Goal: Task Accomplishment & Management: Manage account settings

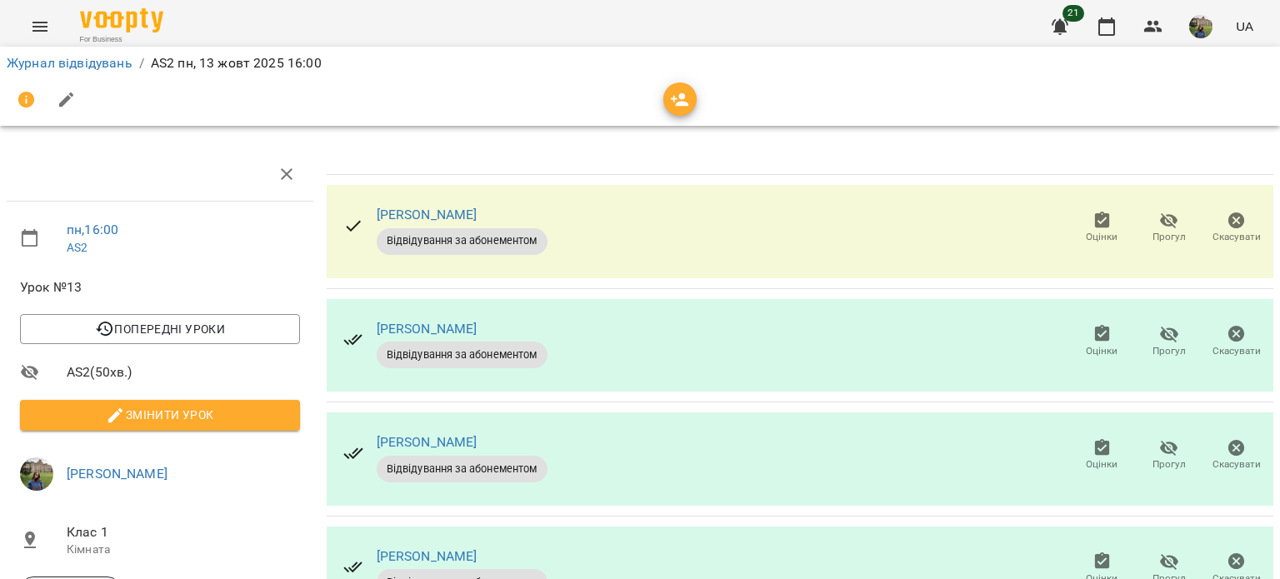
scroll to position [57, 0]
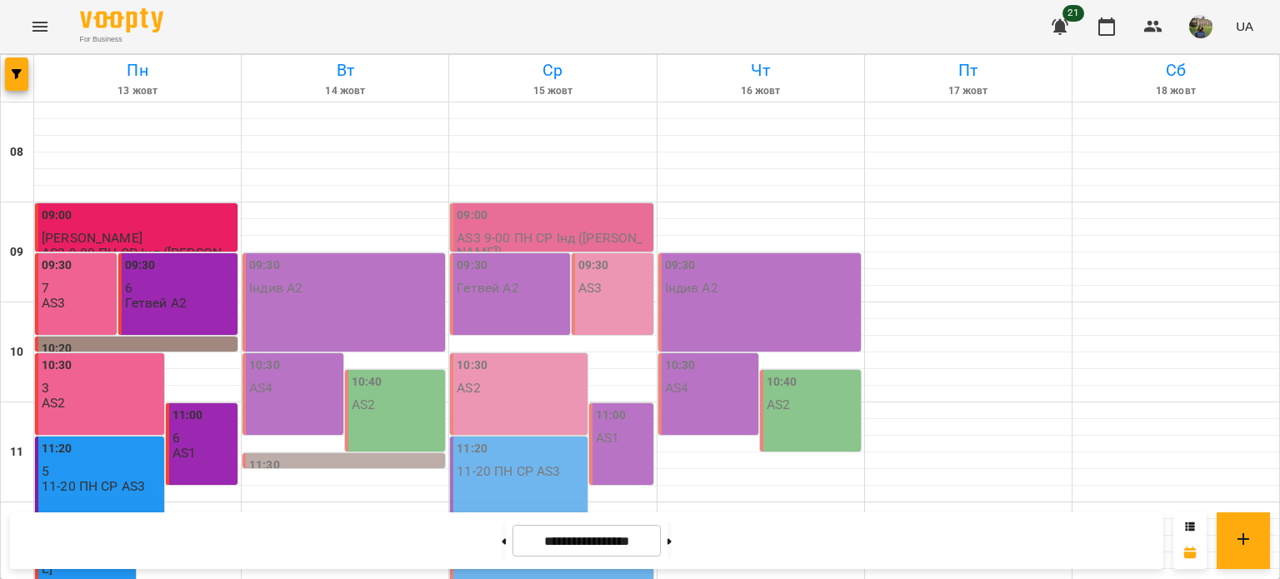
scroll to position [724, 0]
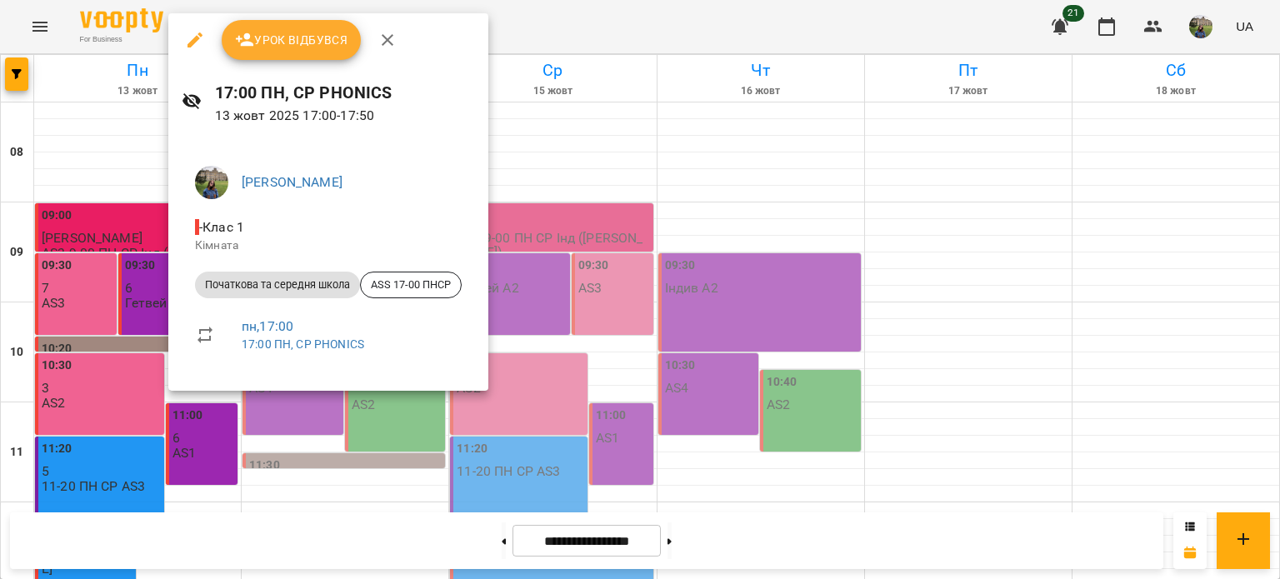
click at [82, 273] on div at bounding box center [640, 289] width 1280 height 579
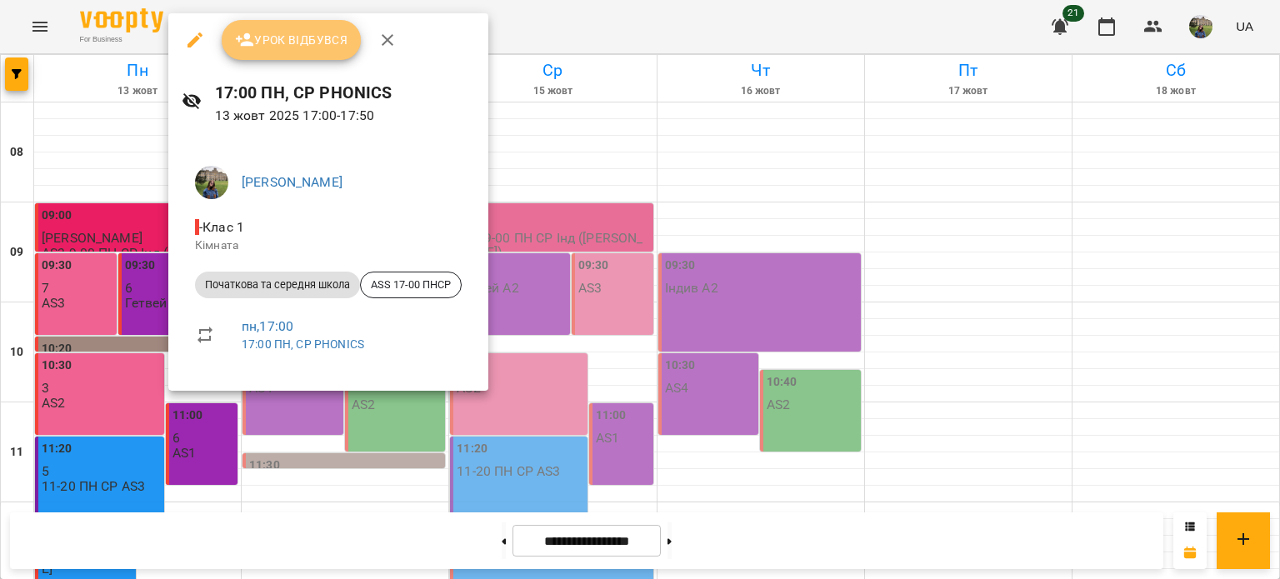
click at [293, 43] on span "Урок відбувся" at bounding box center [291, 40] width 113 height 20
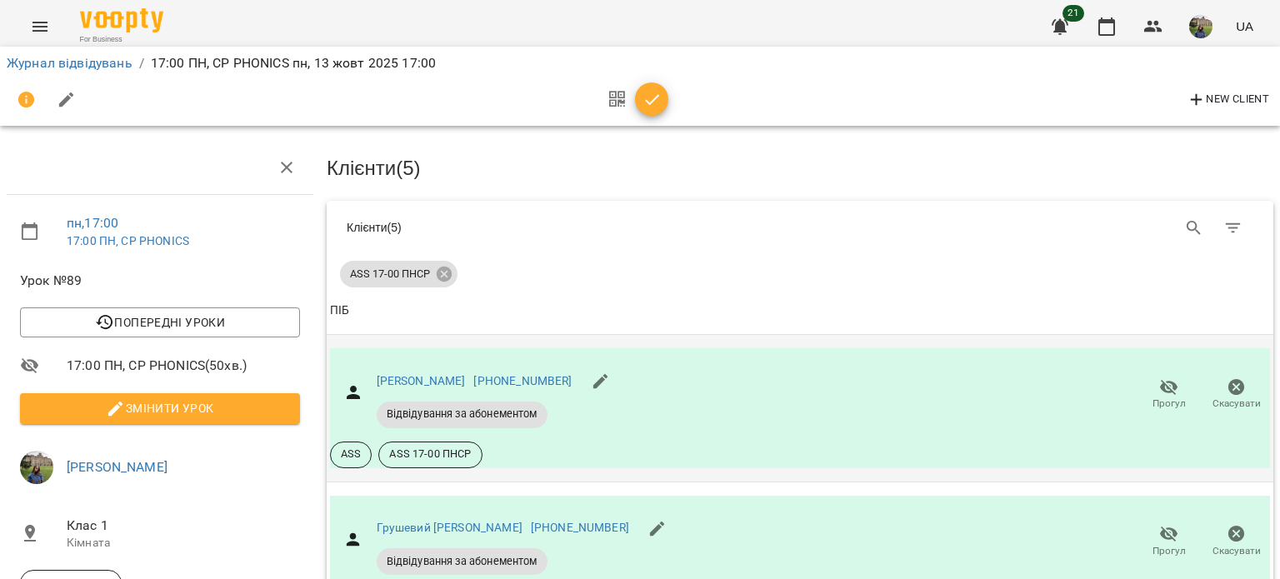
scroll to position [123, 0]
click at [1166, 378] on icon "button" at bounding box center [1169, 388] width 20 height 20
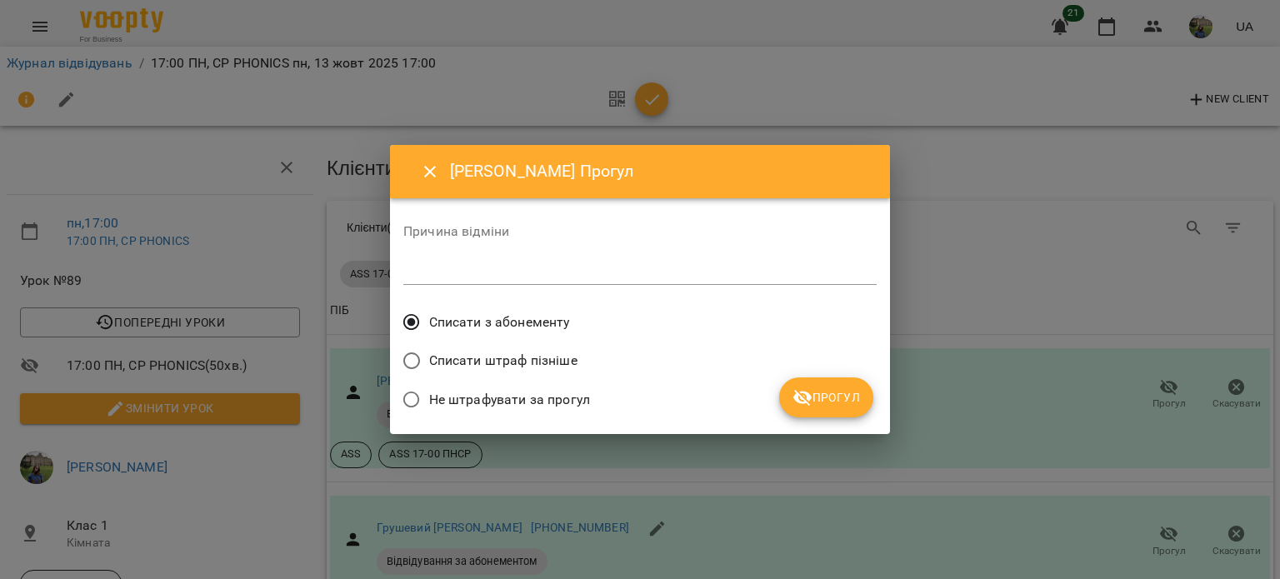
click at [816, 406] on span "Прогул" at bounding box center [827, 398] width 68 height 20
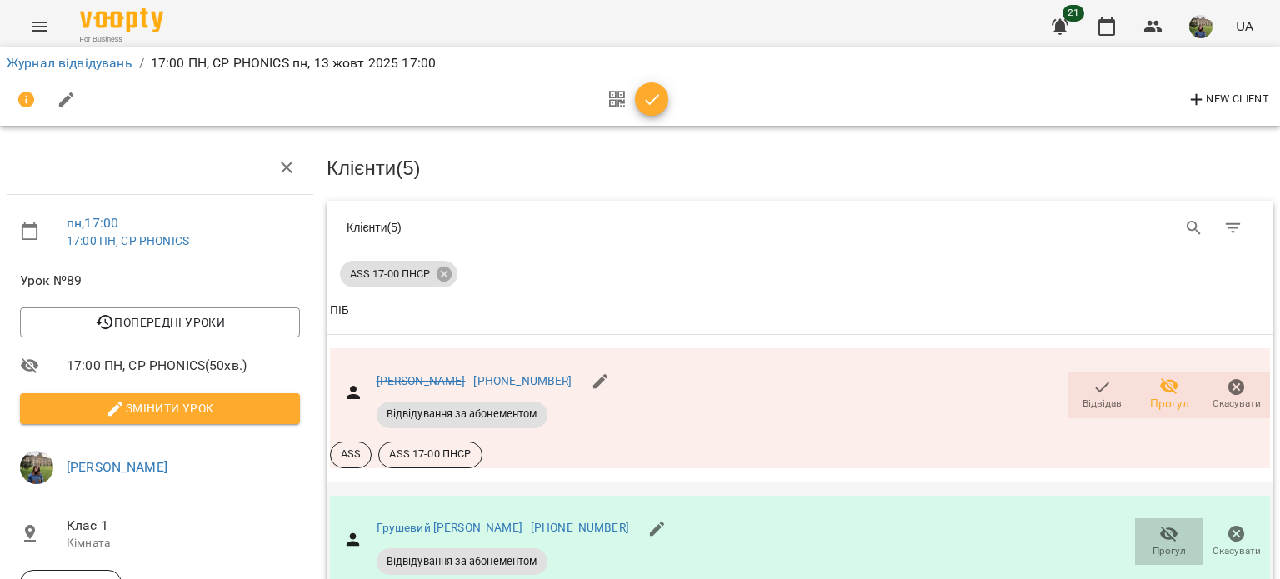
click at [1145, 524] on span "Прогул" at bounding box center [1169, 540] width 48 height 33
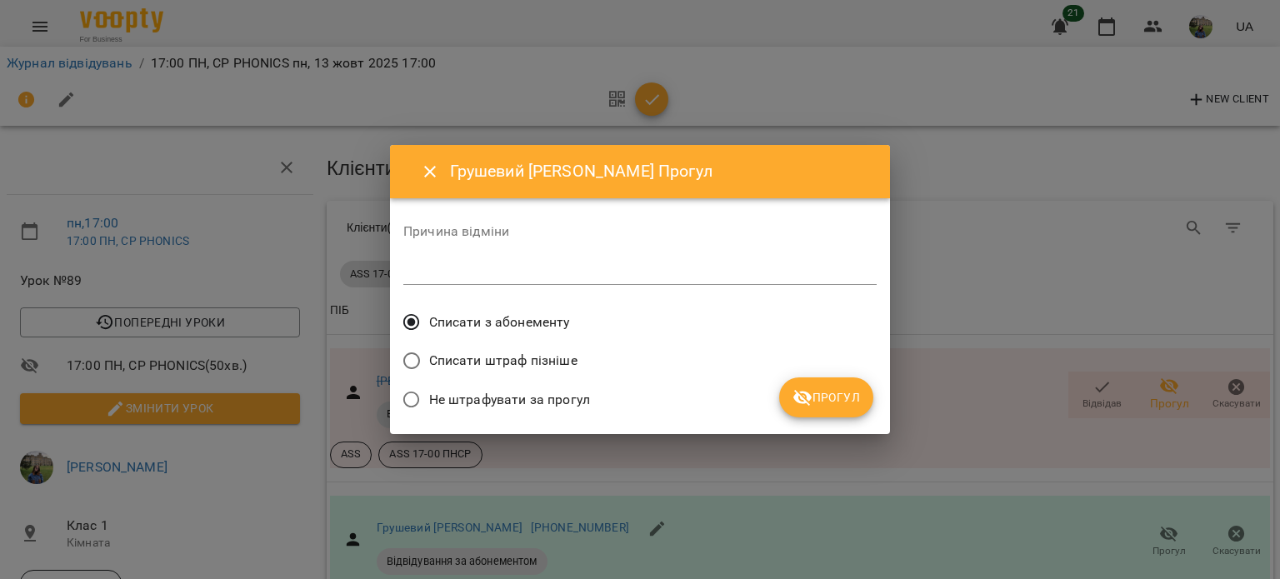
click at [830, 381] on button "Прогул" at bounding box center [826, 398] width 94 height 40
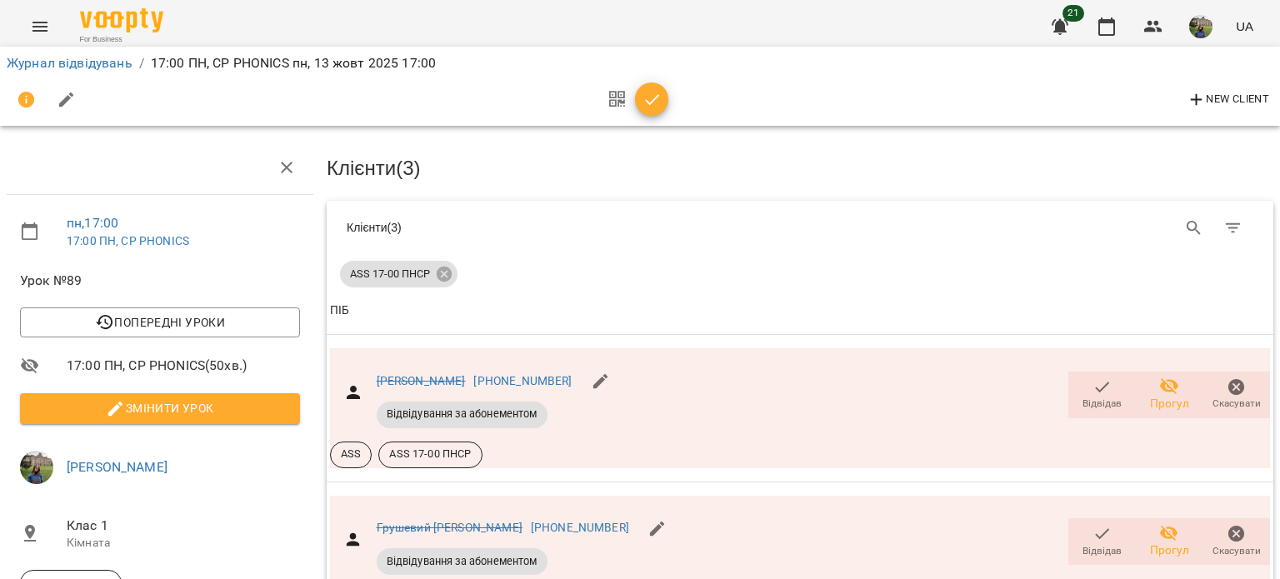
scroll to position [564, 0]
